Goal: Task Accomplishment & Management: Manage account settings

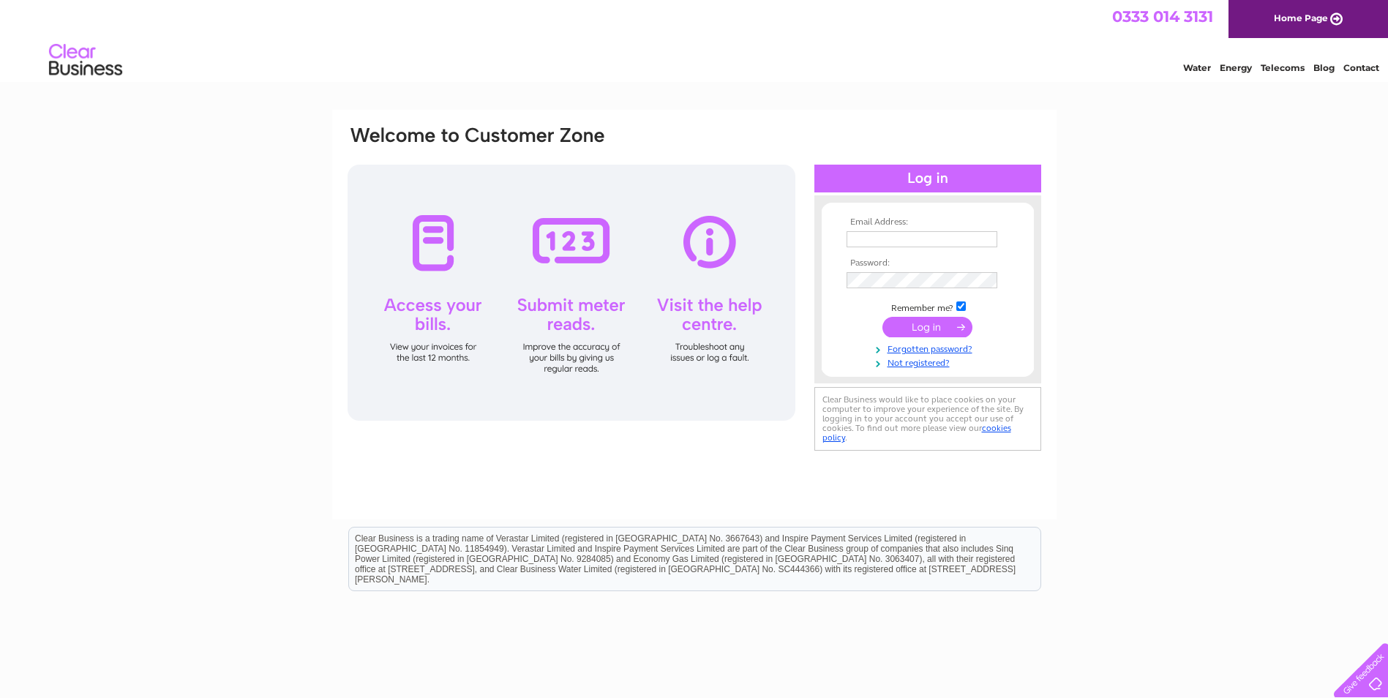
type input "ian.thomson@clariant.com"
click at [936, 326] on input "submit" at bounding box center [927, 327] width 90 height 20
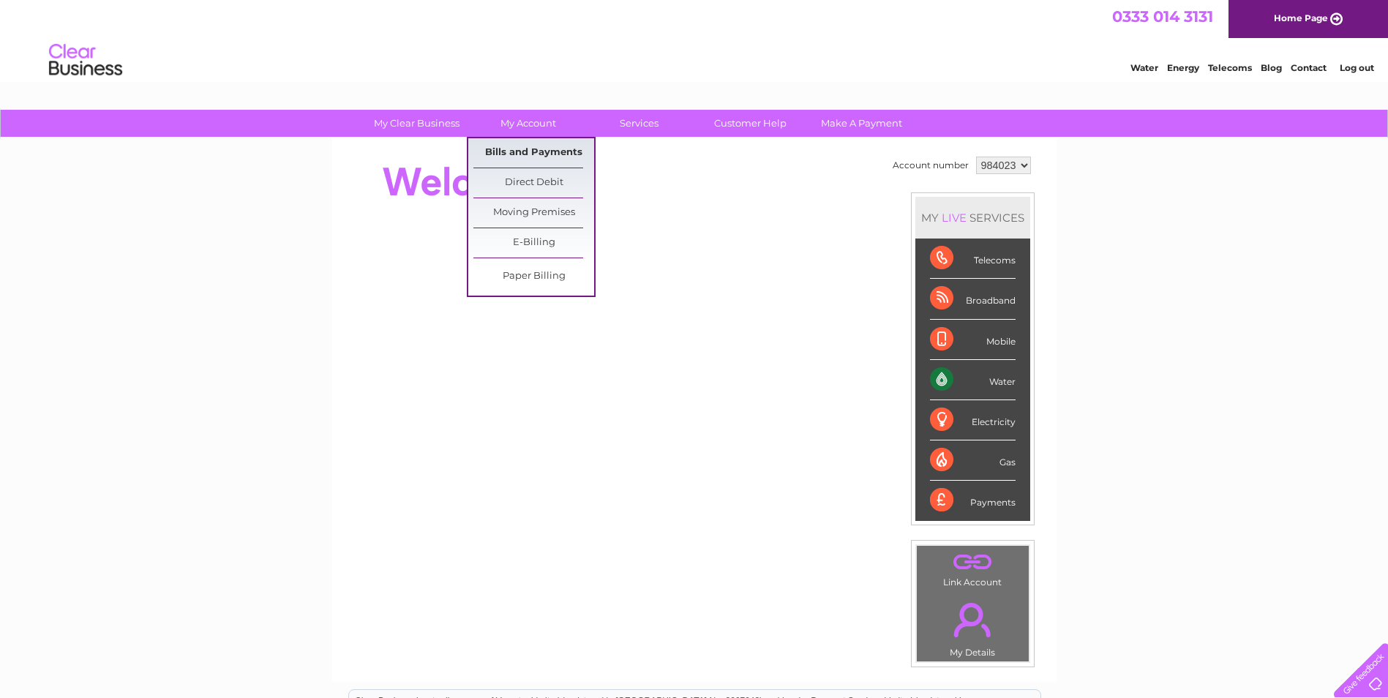
click at [570, 151] on link "Bills and Payments" at bounding box center [533, 152] width 121 height 29
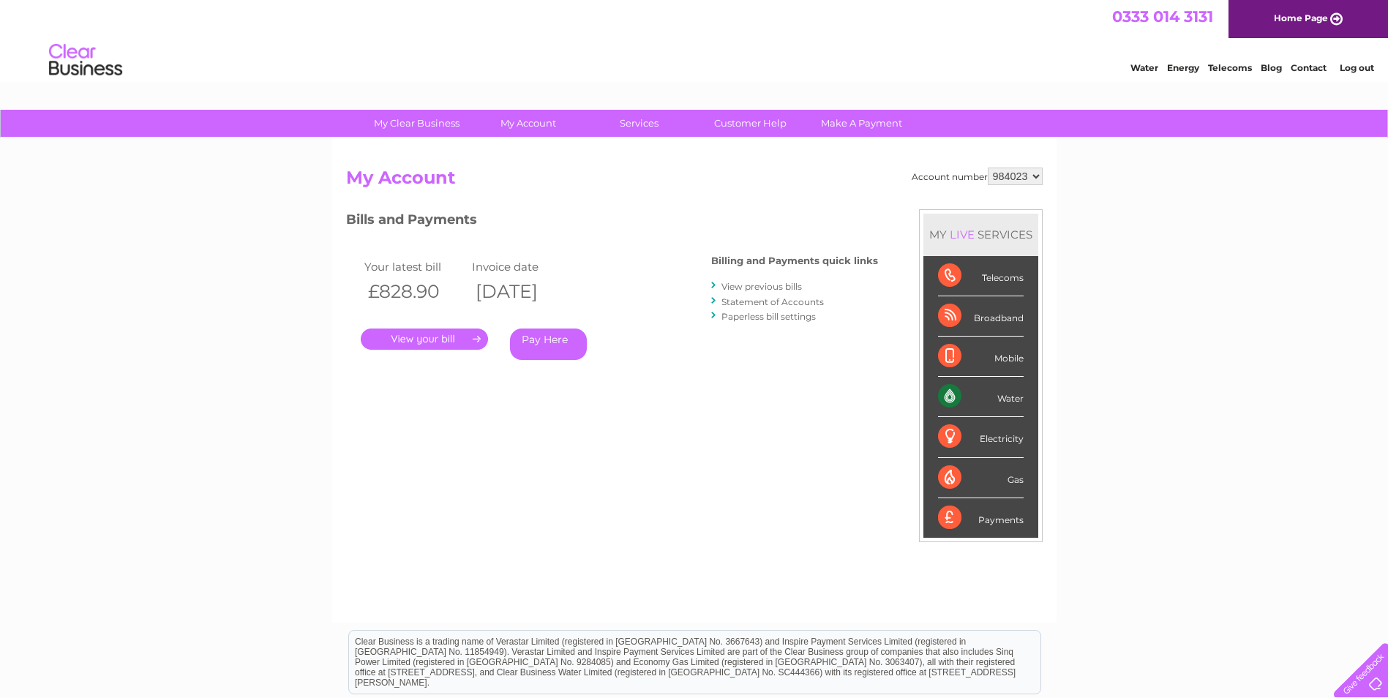
drag, startPoint x: 1025, startPoint y: 177, endPoint x: 1010, endPoint y: 177, distance: 14.6
click at [1010, 177] on select "984023" at bounding box center [1015, 177] width 55 height 18
